Goal: Task Accomplishment & Management: Manage account settings

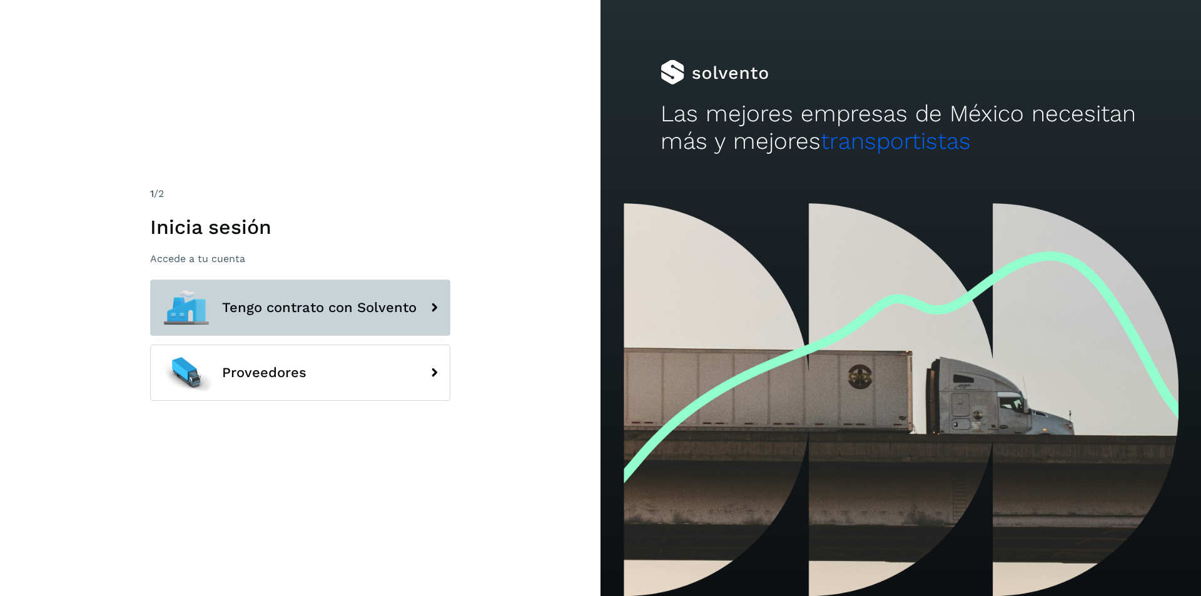
click at [345, 316] on button "Tengo contrato con Solvento" at bounding box center [300, 308] width 300 height 56
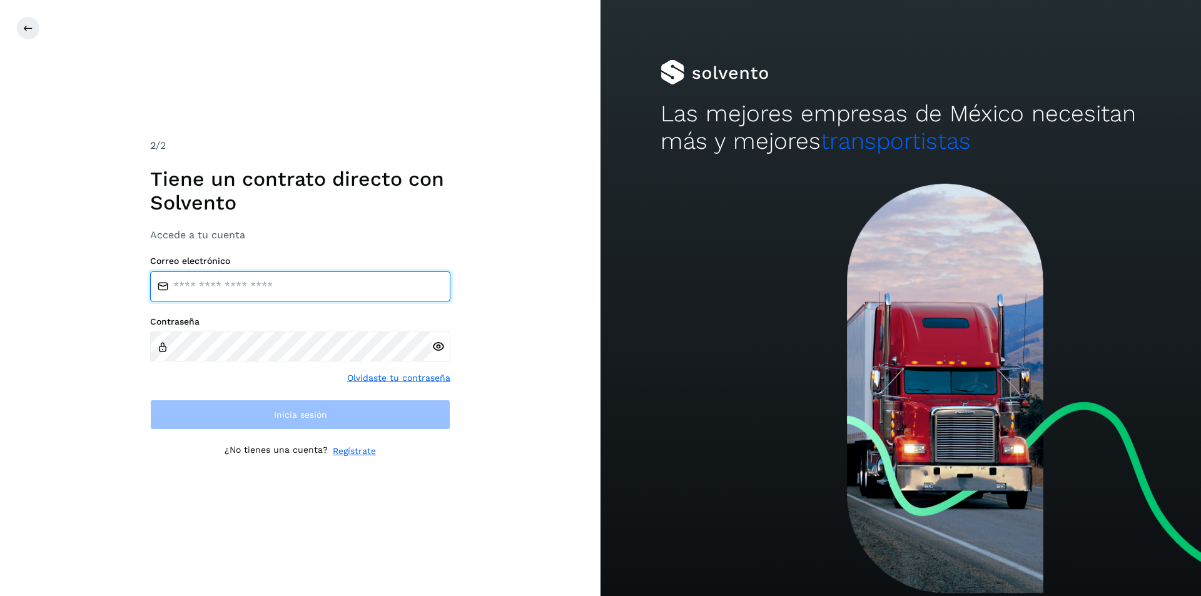
click at [330, 298] on input "email" at bounding box center [300, 286] width 300 height 30
type input "**********"
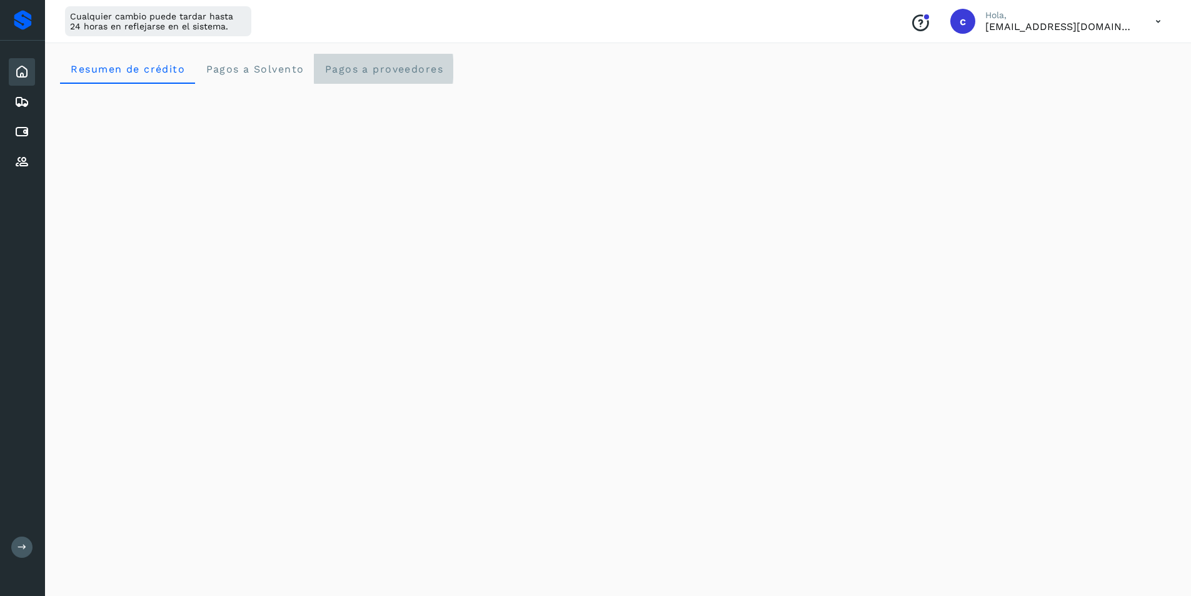
click at [400, 67] on span "Pagos a proveedores" at bounding box center [383, 69] width 119 height 12
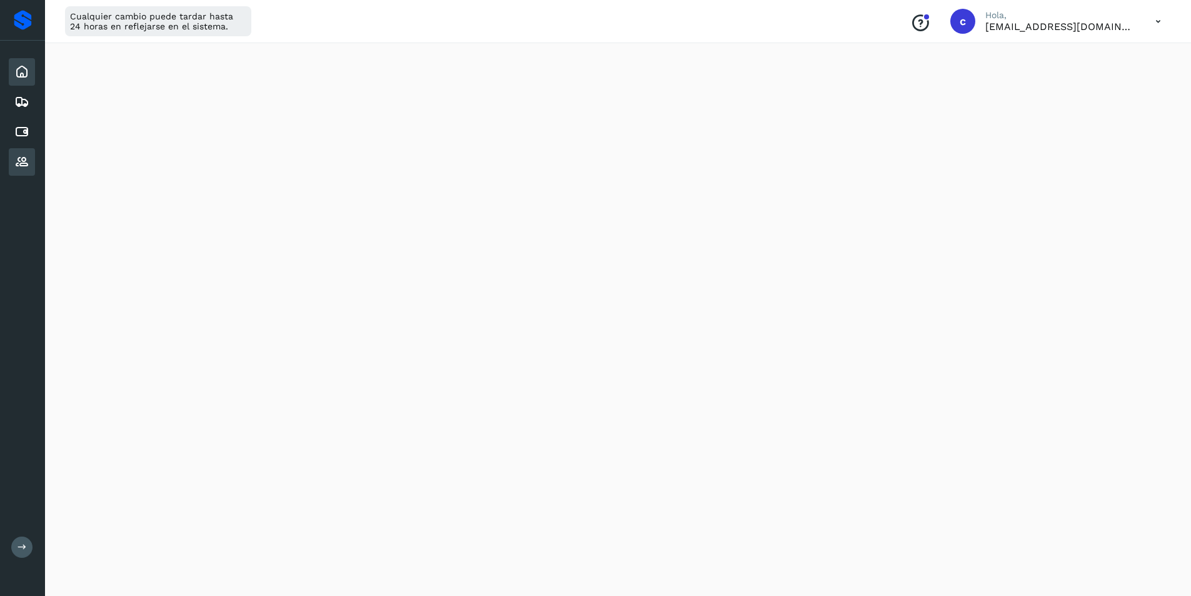
click at [26, 154] on icon at bounding box center [21, 161] width 15 height 15
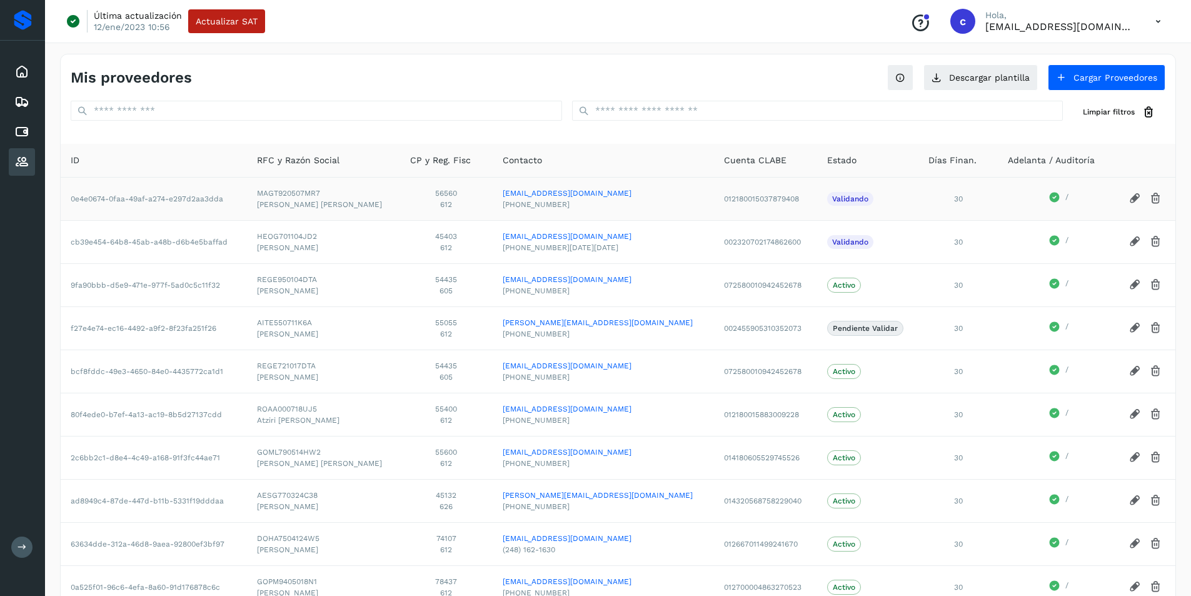
click at [1130, 197] on icon at bounding box center [1135, 198] width 13 height 13
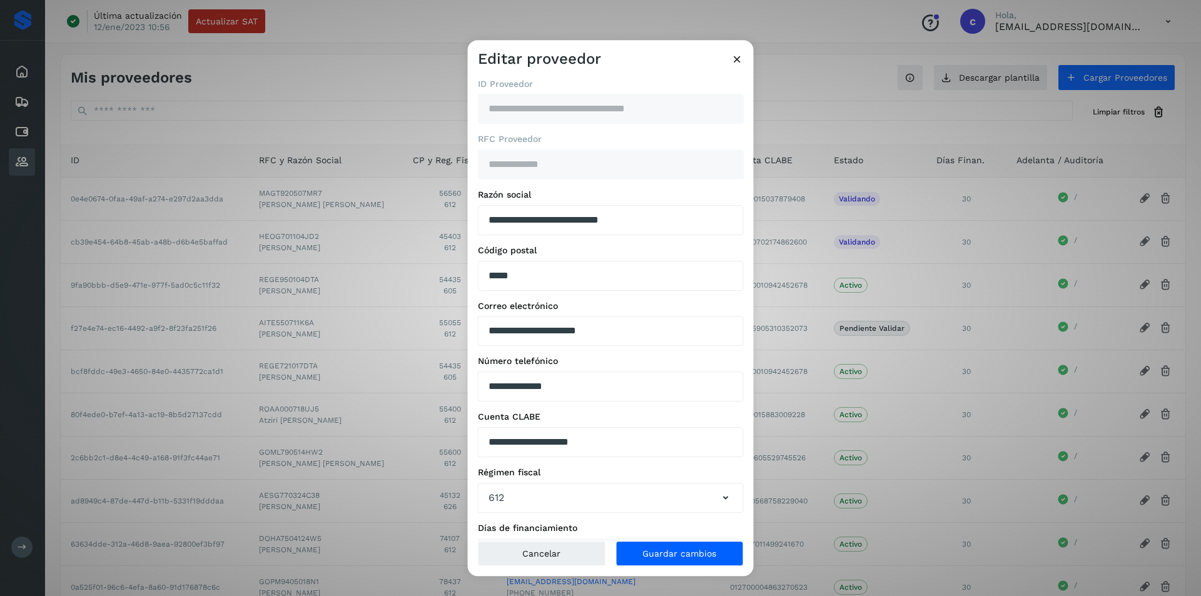
click at [736, 60] on icon at bounding box center [736, 59] width 13 height 13
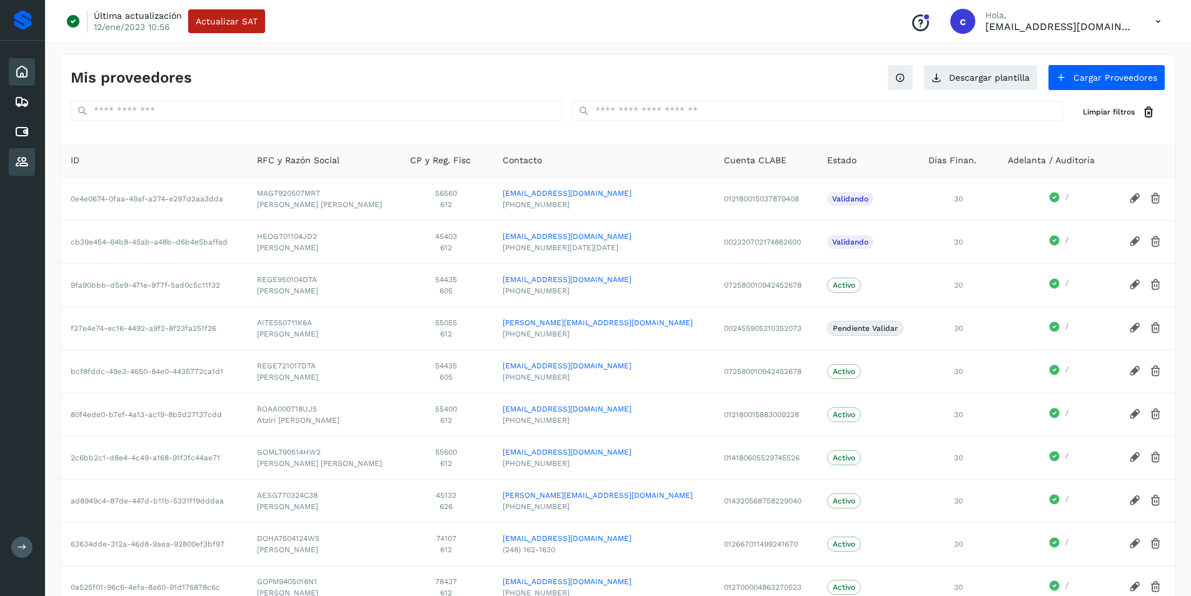
click at [21, 63] on div "Inicio" at bounding box center [22, 72] width 26 height 28
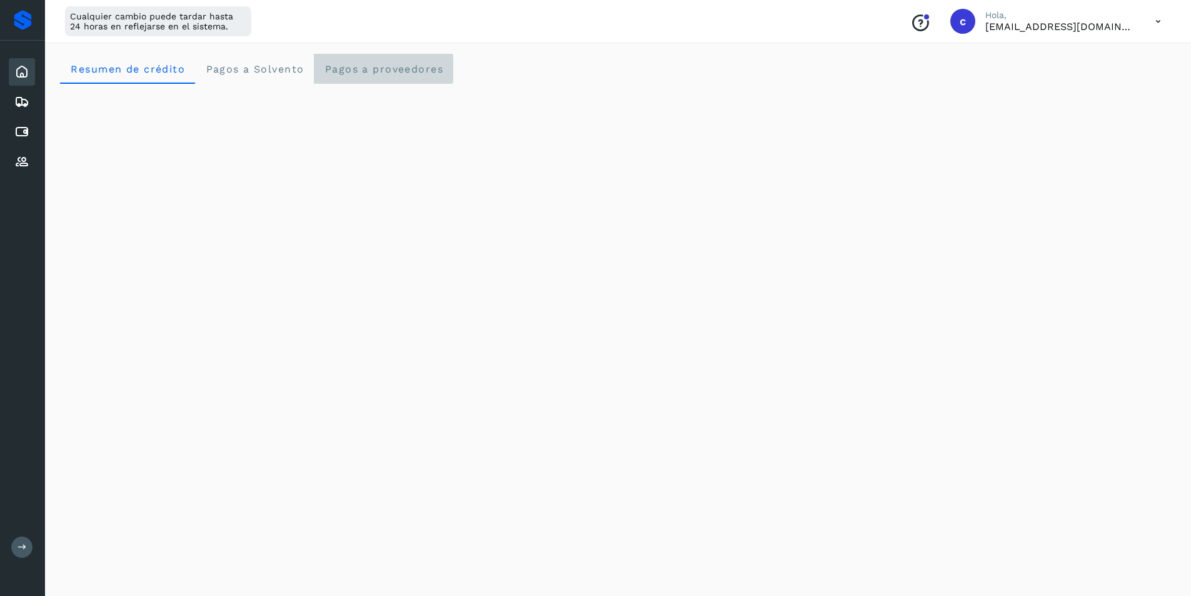
click at [370, 62] on proveedores "Pagos a proveedores" at bounding box center [383, 69] width 139 height 30
